Goal: Transaction & Acquisition: Purchase product/service

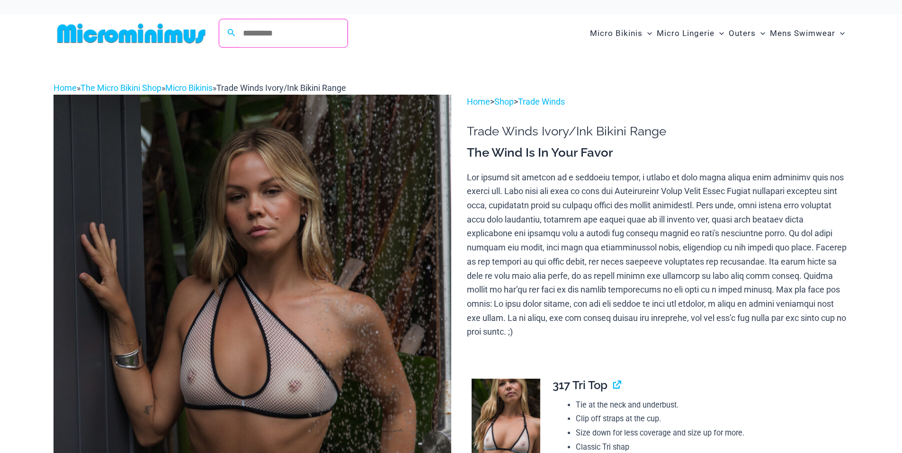
scroll to position [5, 0]
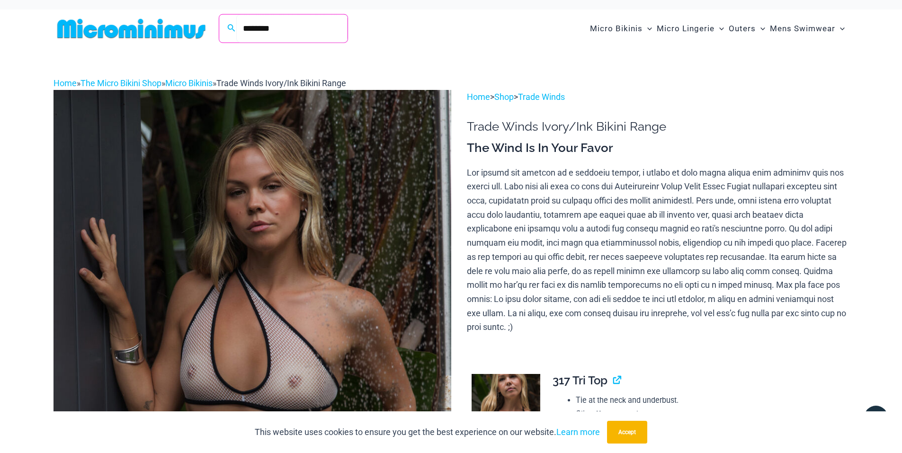
type input "********"
click button "Search" at bounding box center [0, 0] width 0 height 0
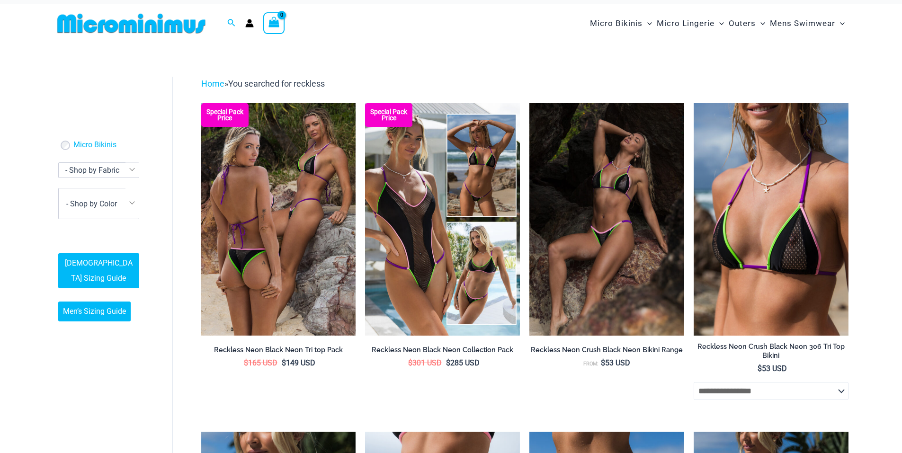
scroll to position [16, 0]
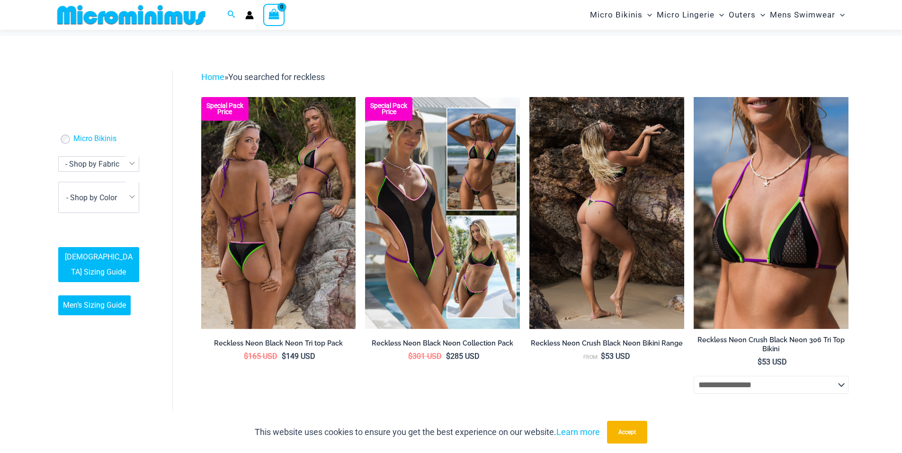
click at [579, 196] on img at bounding box center [606, 213] width 155 height 232
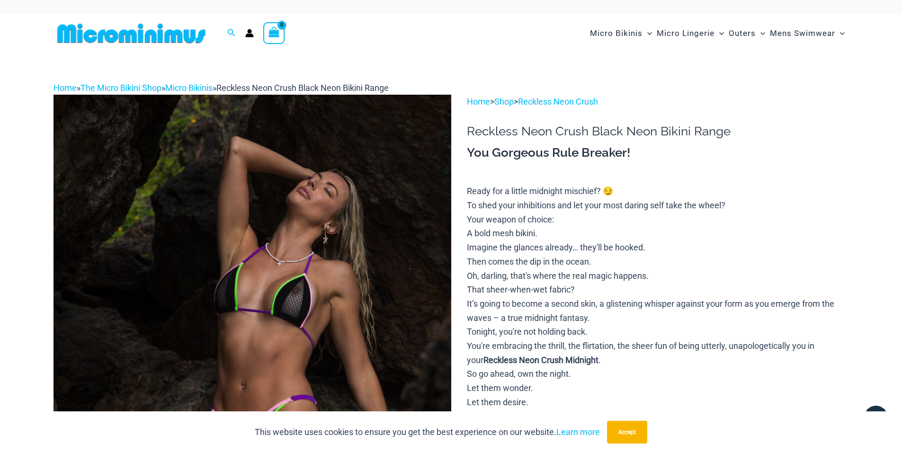
click at [483, 49] on div "Micro Bikinis Menu Toggle Sexy Bikini Sets Bikini Tops Bikini Bottoms Menu Togg…" at bounding box center [644, 33] width 409 height 38
click at [225, 30] on div "Search for: Search Search" at bounding box center [231, 33] width 18 height 12
click at [228, 34] on icon "Search icon link" at bounding box center [231, 33] width 8 height 9
type input "******"
click button "Search" at bounding box center [0, 0] width 0 height 0
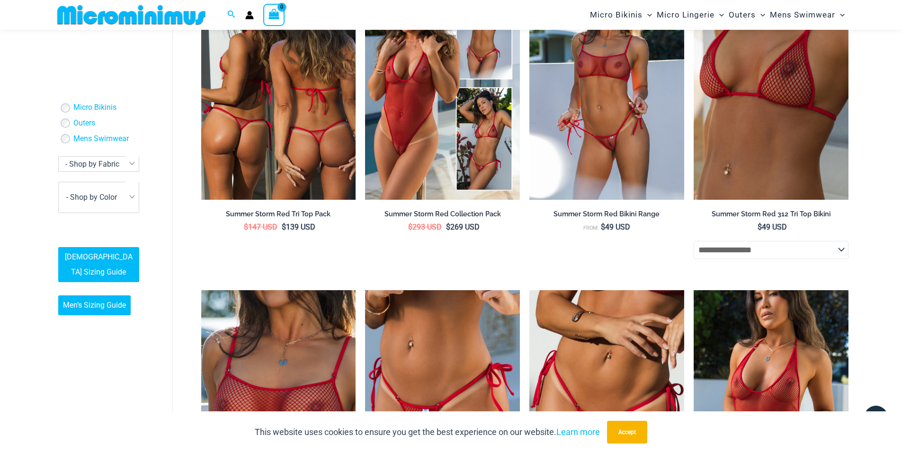
scroll to position [133, 0]
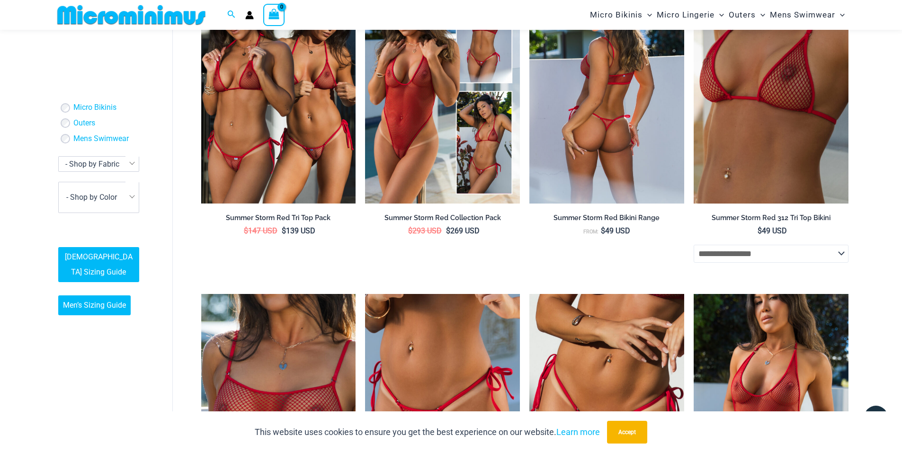
click at [628, 133] on img at bounding box center [606, 87] width 155 height 232
